Goal: Find specific page/section: Find specific page/section

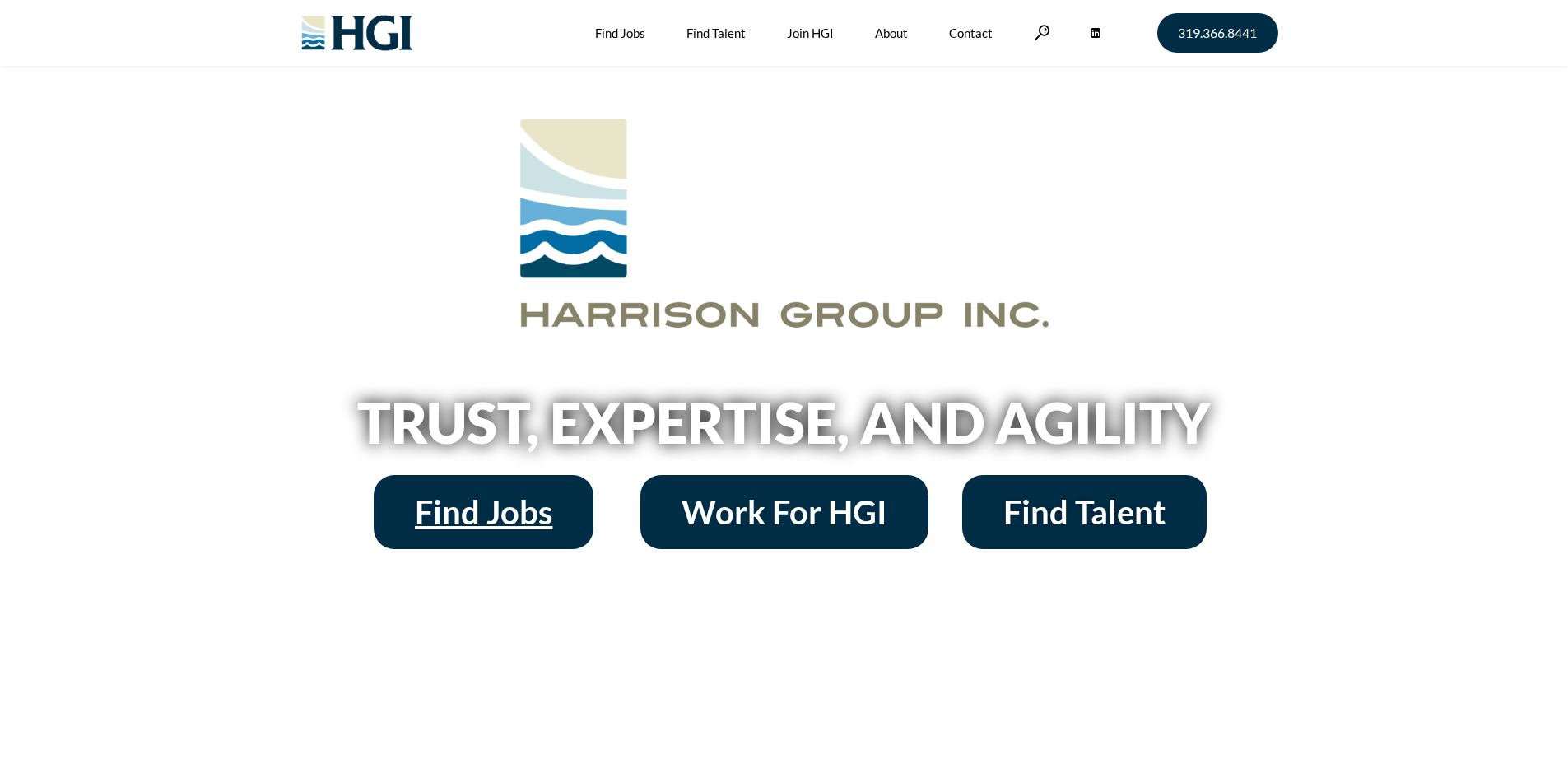
click at [502, 498] on span "Find Jobs" at bounding box center [483, 511] width 138 height 33
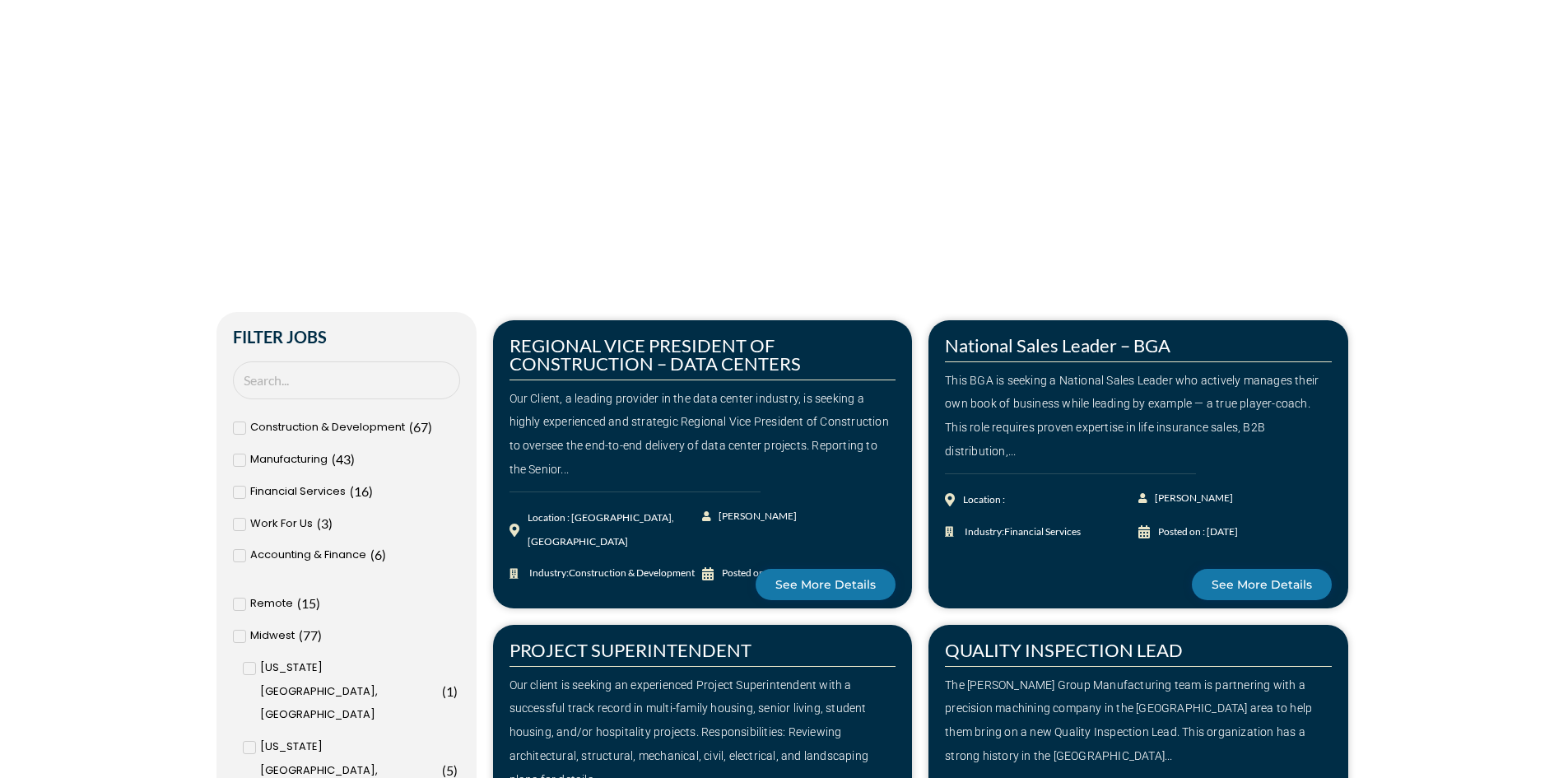
scroll to position [329, 0]
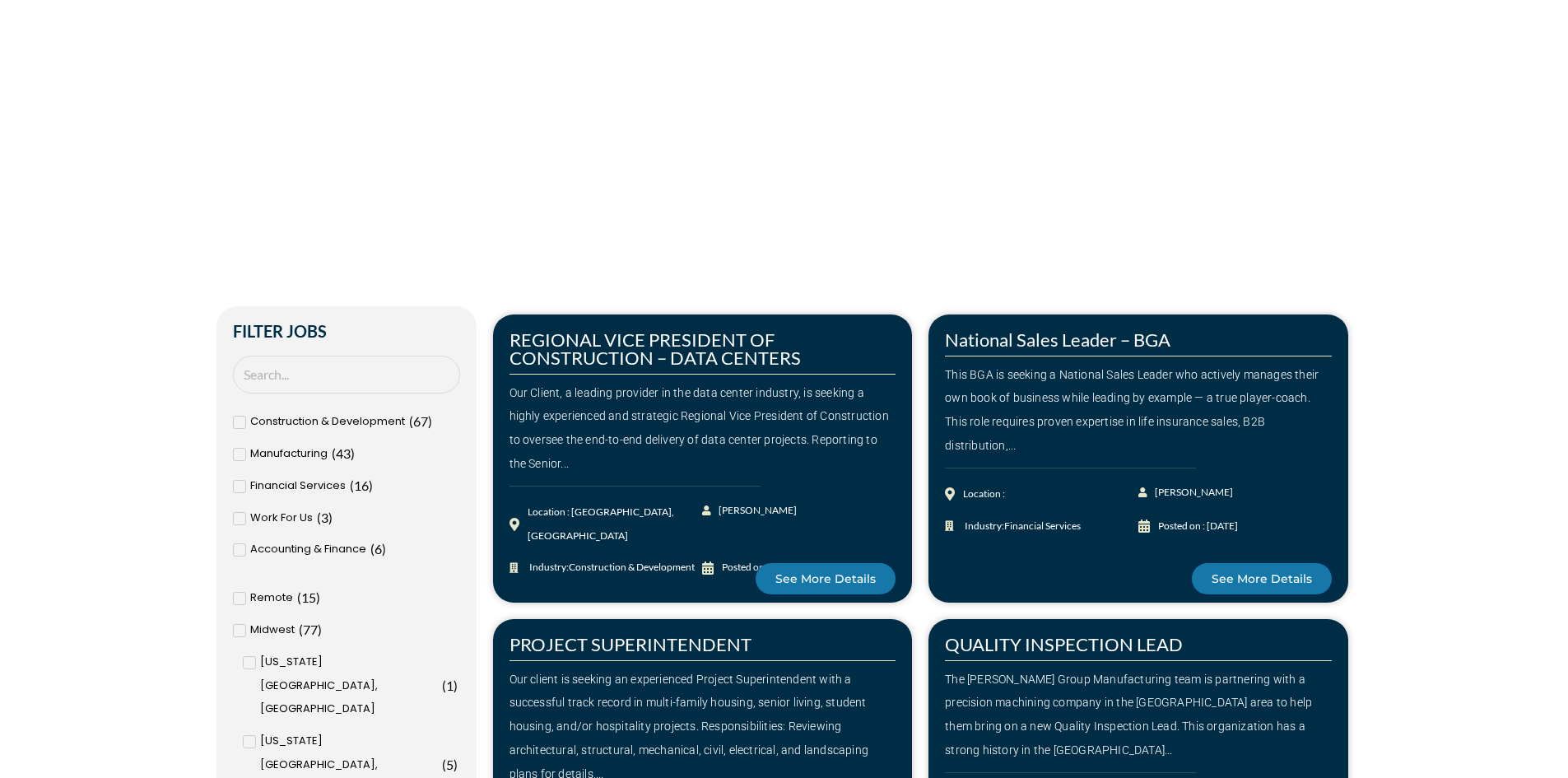
click at [246, 546] on div "Accounting & Finance ( 6 )" at bounding box center [347, 549] width 227 height 24
click at [0, 0] on input "Accounting & Finance ( 6 )" at bounding box center [0, 0] width 0 height 0
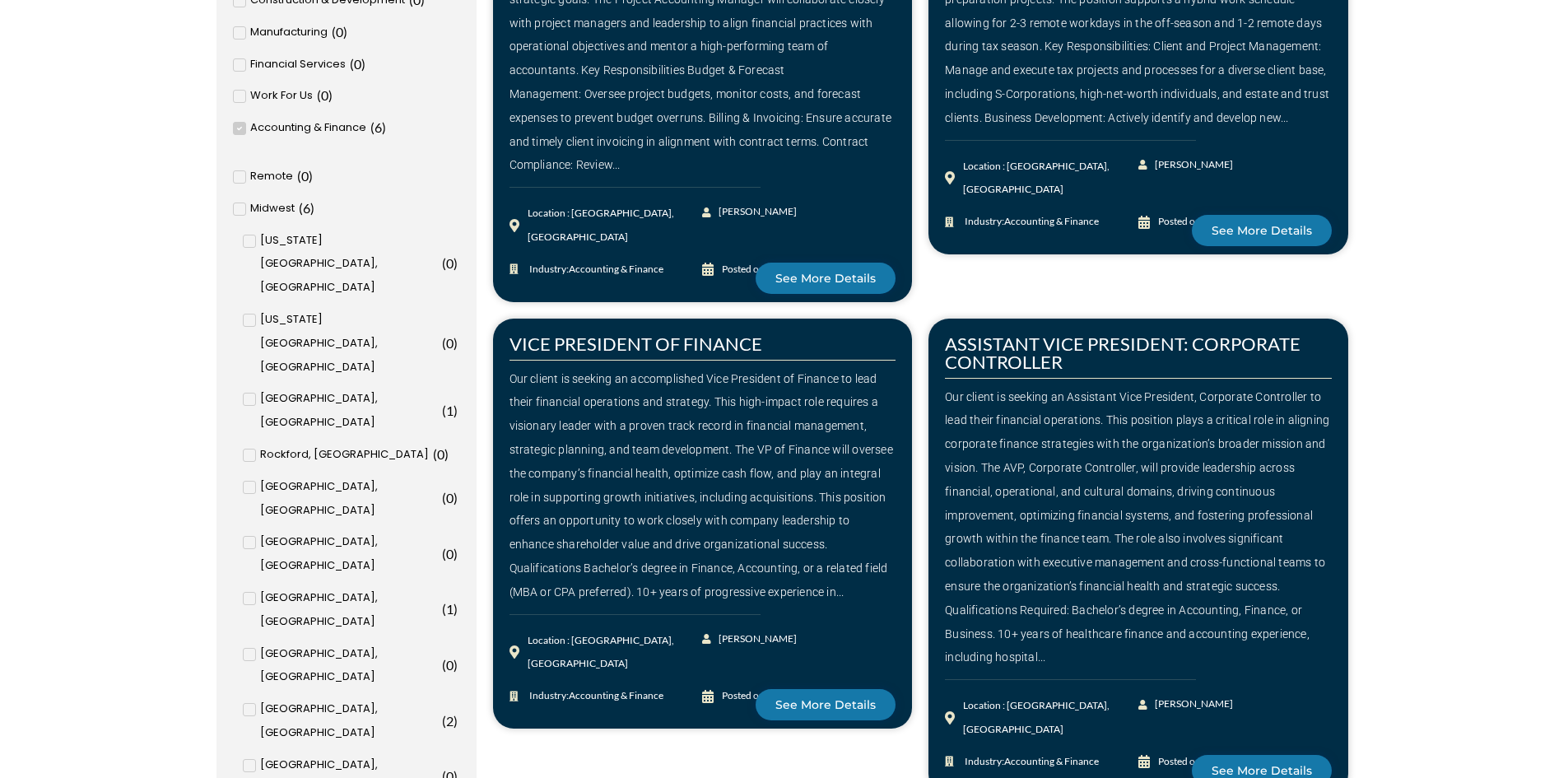
scroll to position [576, 0]
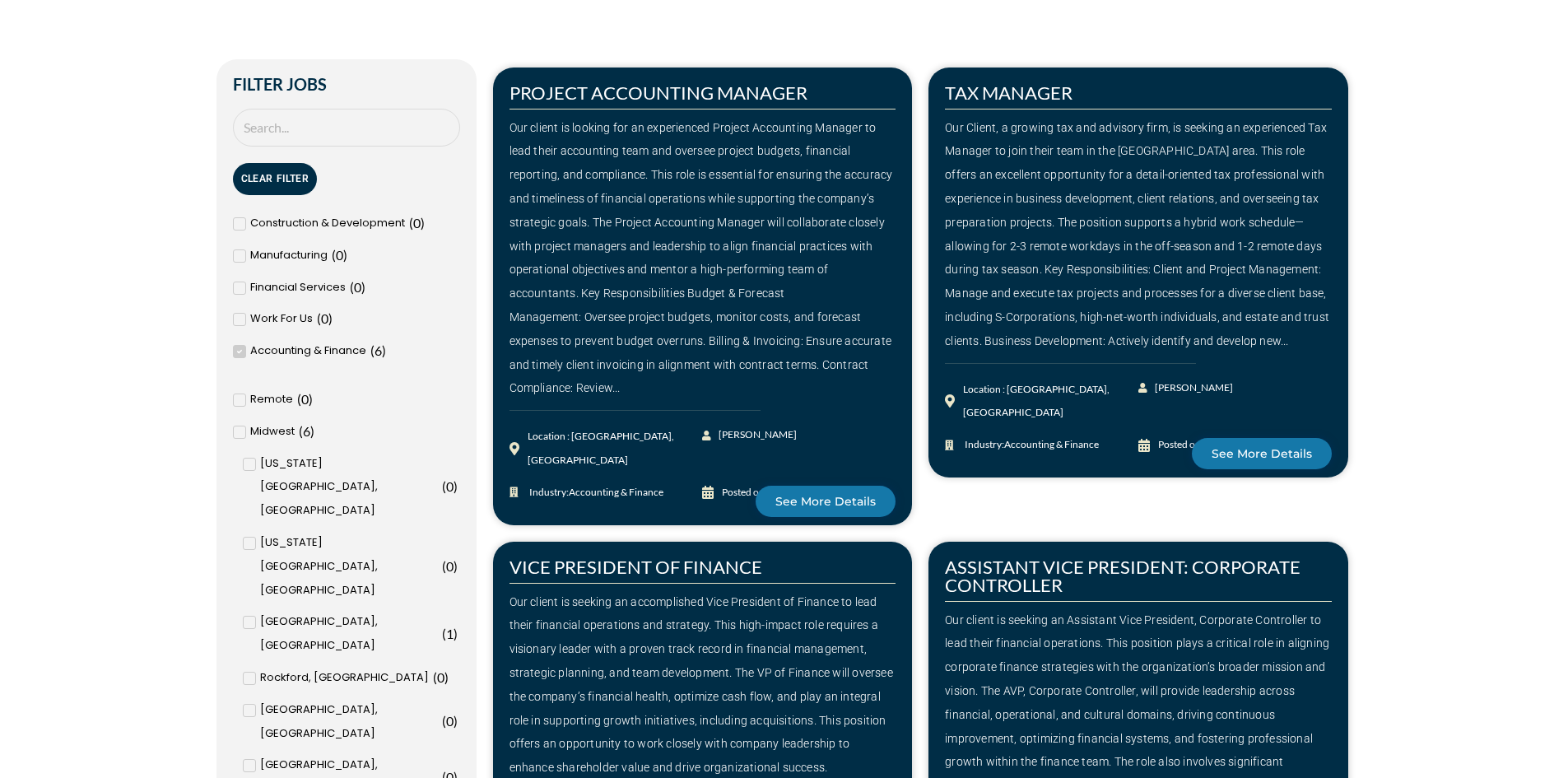
click at [242, 352] on span at bounding box center [240, 351] width 13 height 13
click at [0, 0] on input "Accounting & Finance ( 6 )" at bounding box center [0, 0] width 0 height 0
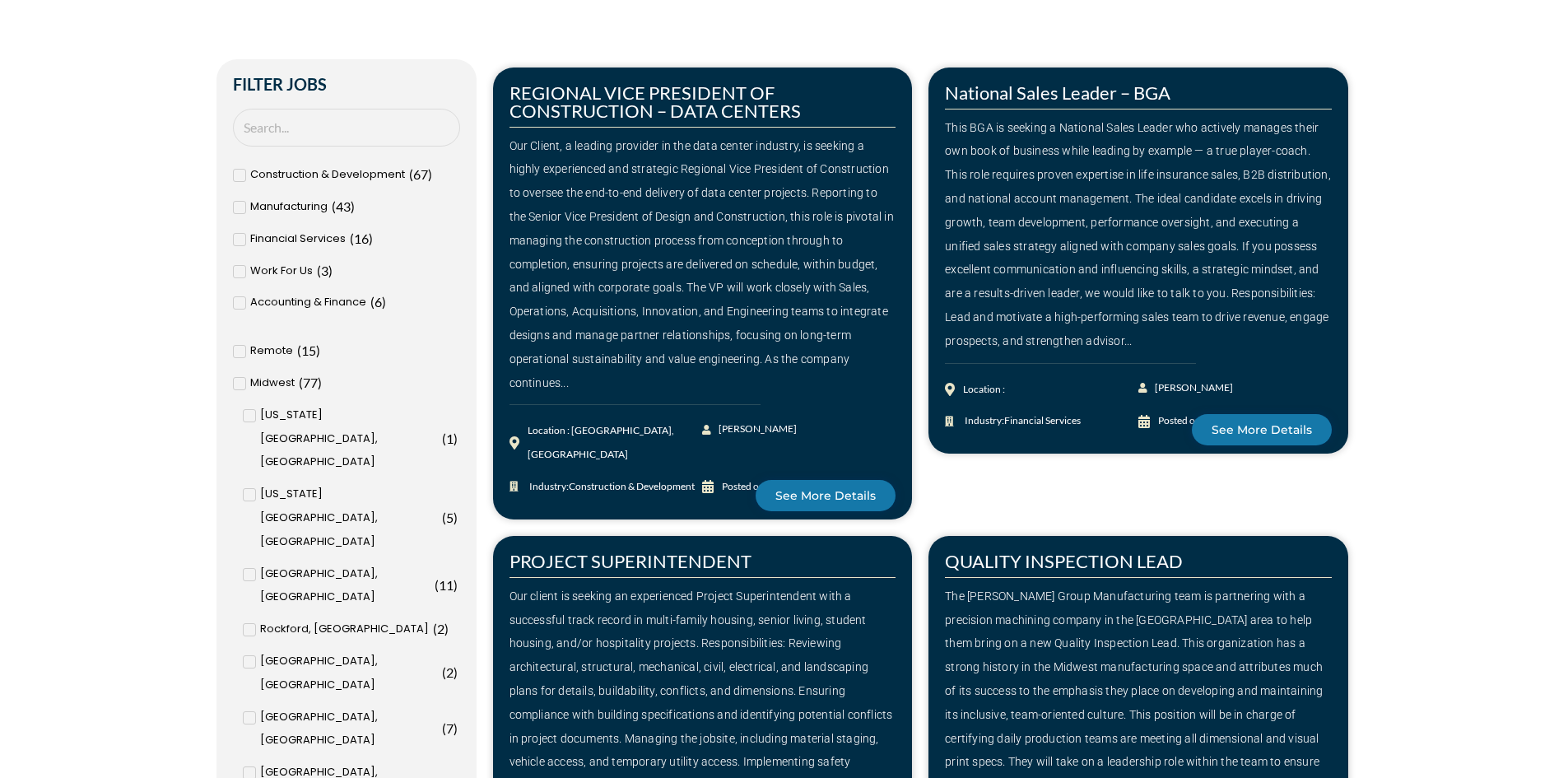
click at [0, 0] on input "[GEOGRAPHIC_DATA], [GEOGRAPHIC_DATA] ( 8 )" at bounding box center [0, 0] width 0 height 0
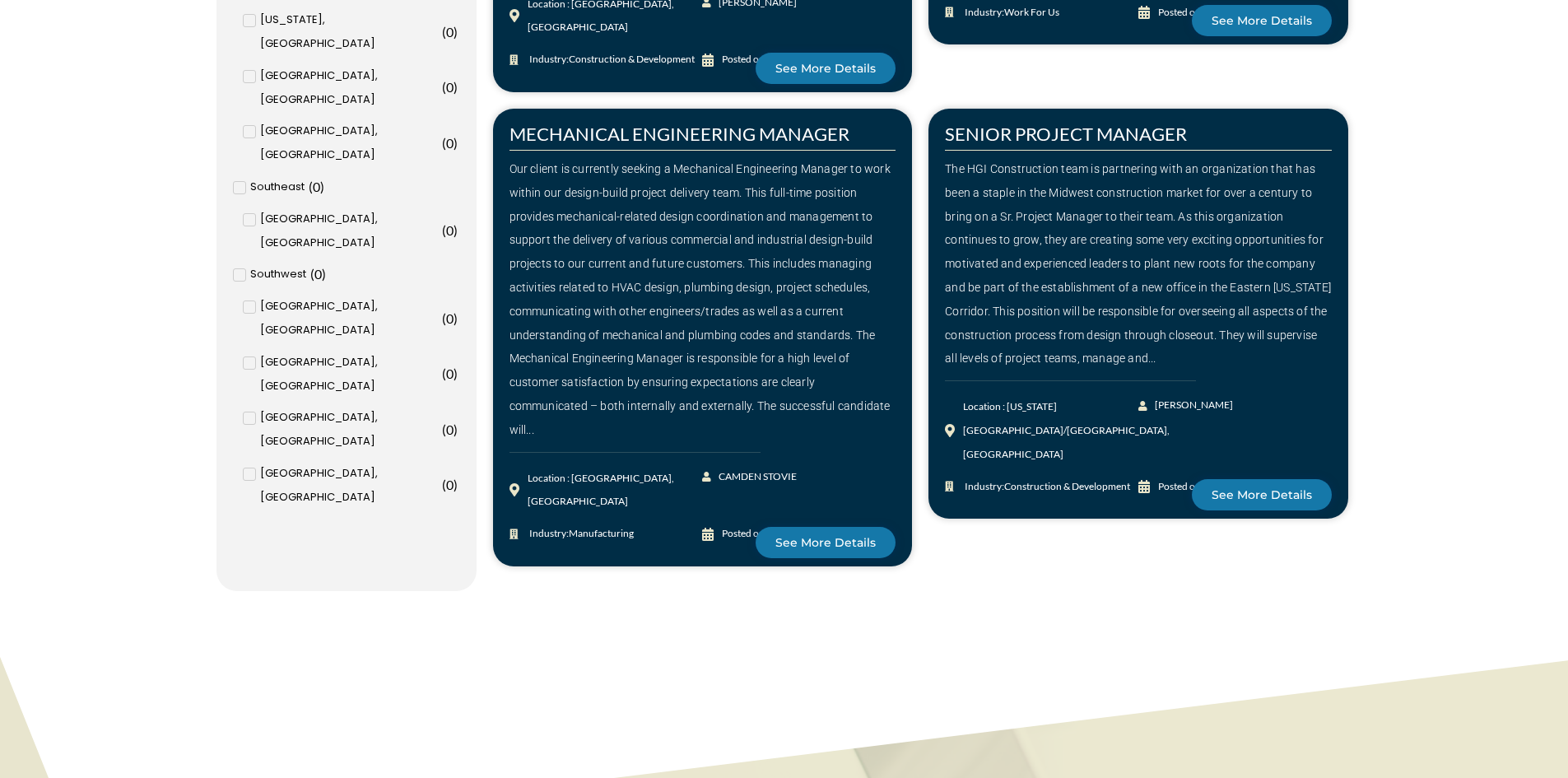
scroll to position [1893, 0]
